Goal: Task Accomplishment & Management: Manage account settings

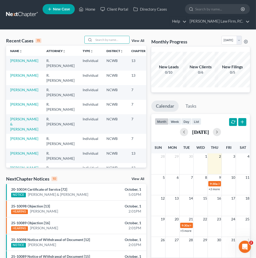
click at [103, 40] on input "search" at bounding box center [112, 39] width 36 height 7
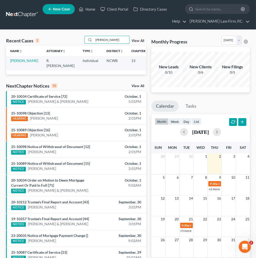
type input "[PERSON_NAME]"
click at [17, 61] on link "[PERSON_NAME]" at bounding box center [24, 60] width 28 height 4
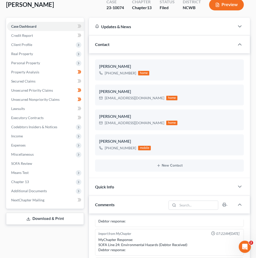
scroll to position [41, 0]
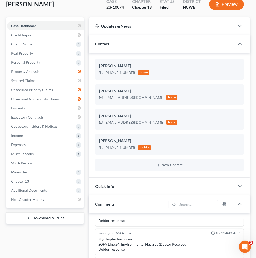
click at [22, 145] on span "Expenses" at bounding box center [18, 144] width 14 height 4
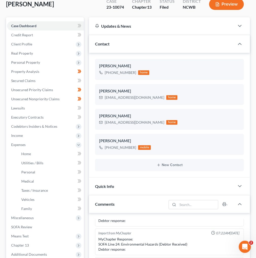
click at [22, 135] on span "Income" at bounding box center [17, 135] width 12 height 4
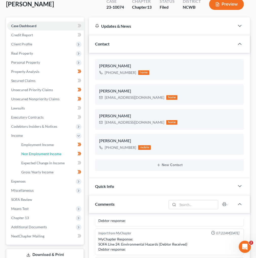
click at [44, 155] on span "Non Employment Income" at bounding box center [41, 153] width 40 height 4
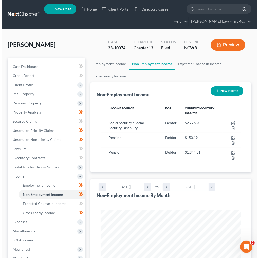
scroll to position [70, 151]
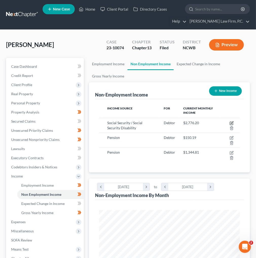
click at [231, 122] on icon "button" at bounding box center [232, 122] width 2 height 2
select select "4"
select select "0"
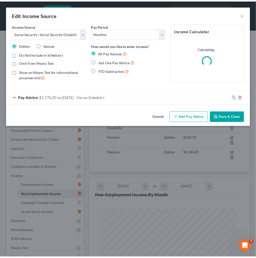
scroll to position [71, 153]
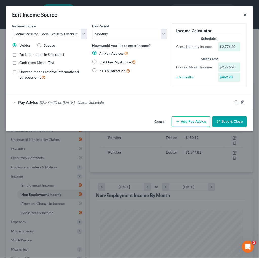
click at [244, 14] on button "×" at bounding box center [245, 15] width 4 height 6
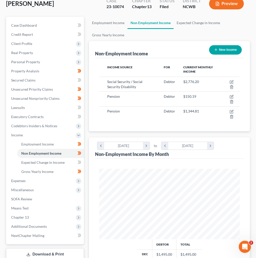
scroll to position [101, 0]
